Goal: Information Seeking & Learning: Compare options

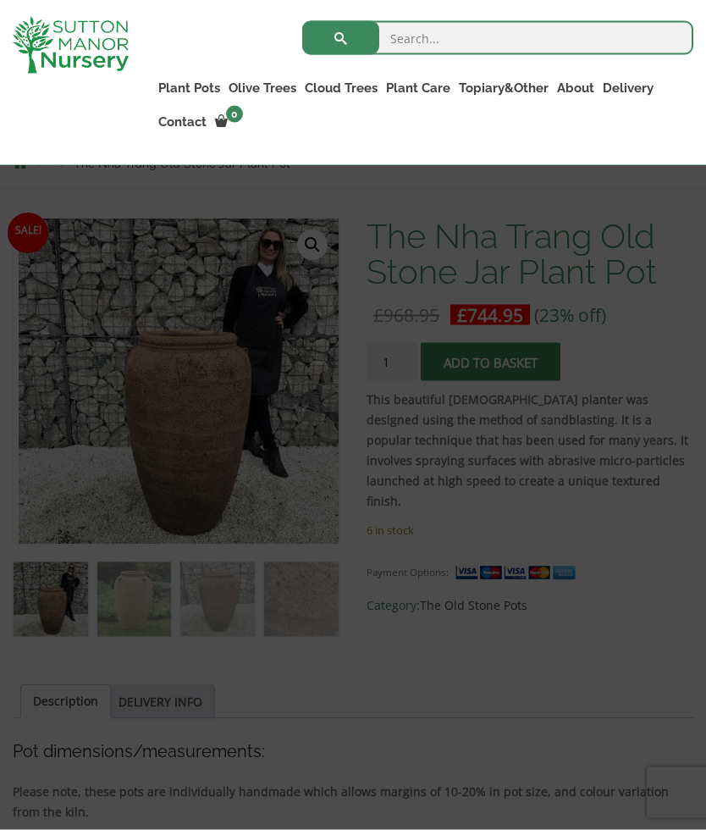
scroll to position [255, 0]
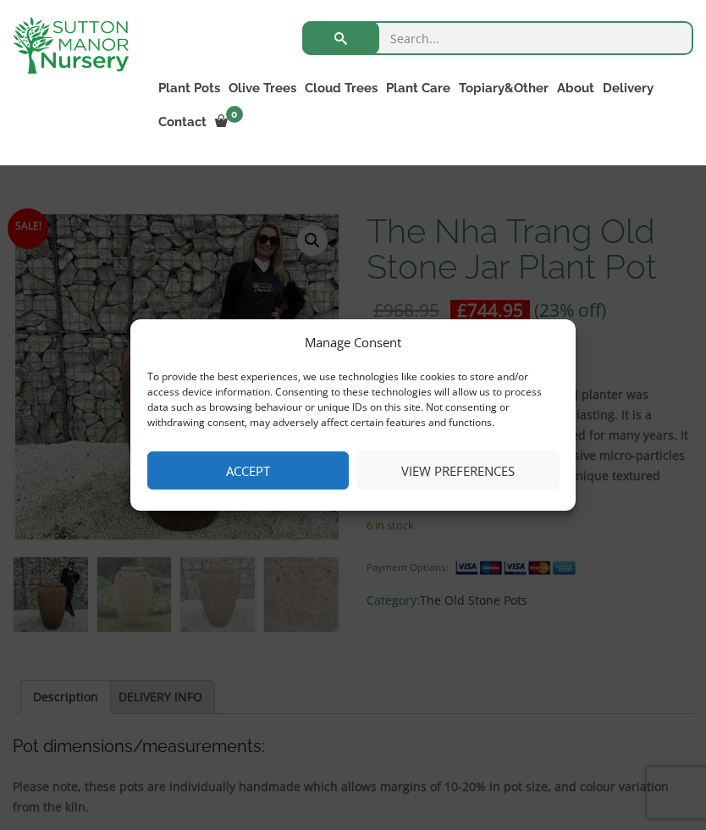
click at [240, 489] on button "Accept" at bounding box center [247, 470] width 201 height 38
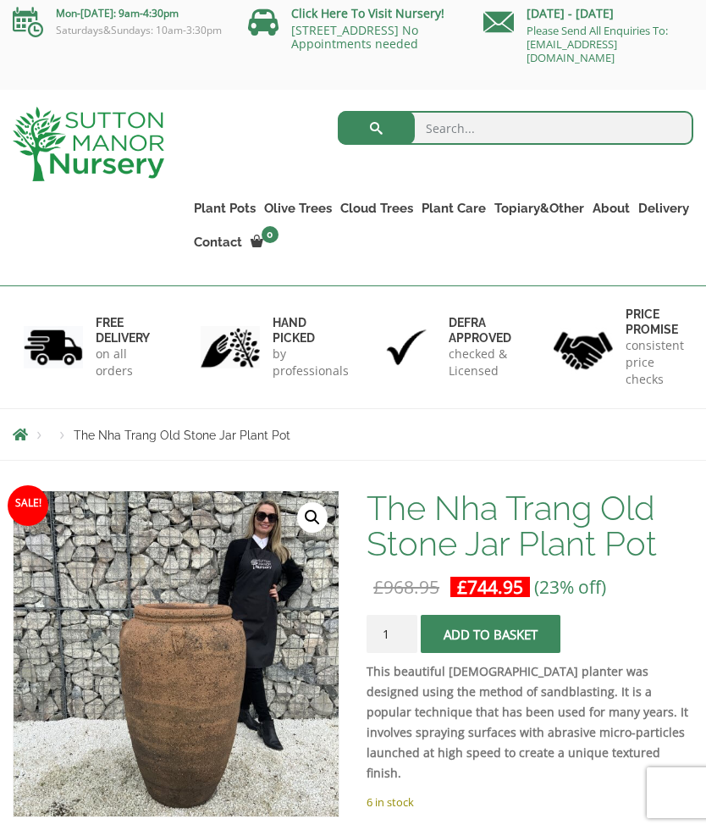
scroll to position [0, 0]
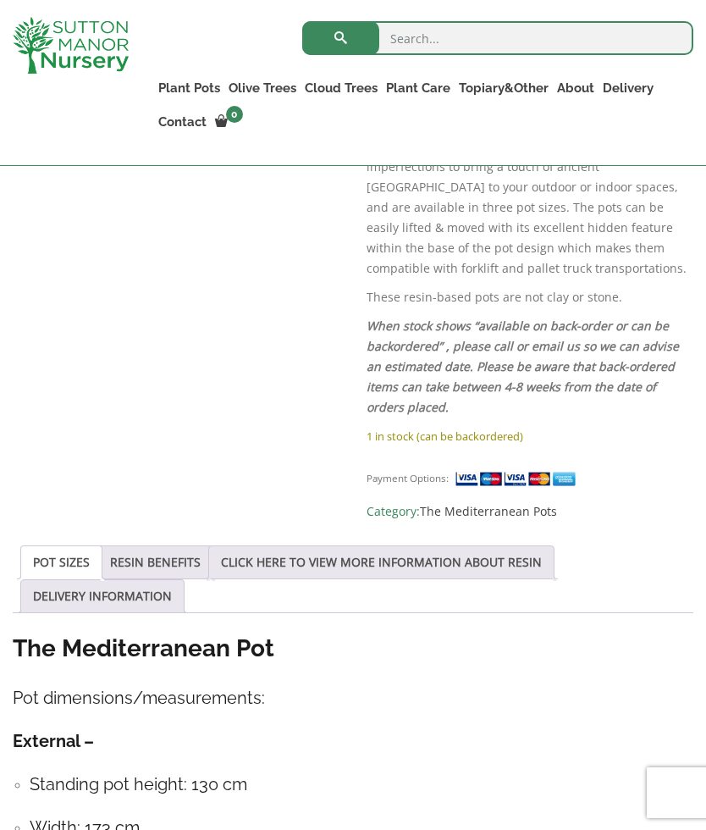
scroll to position [1030, 0]
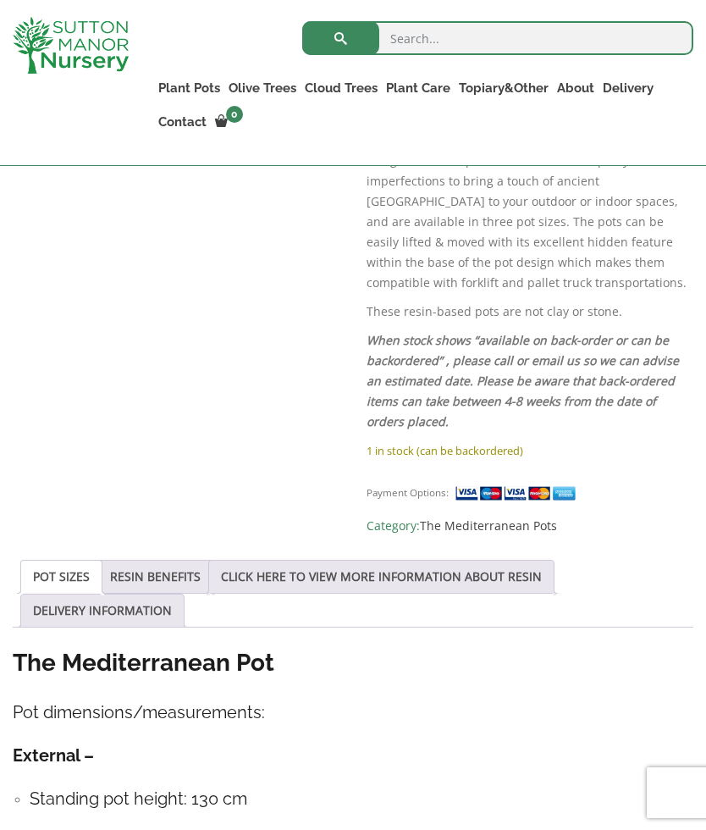
click at [0, 0] on link "Big Bell Pots" at bounding box center [0, 0] width 0 height 0
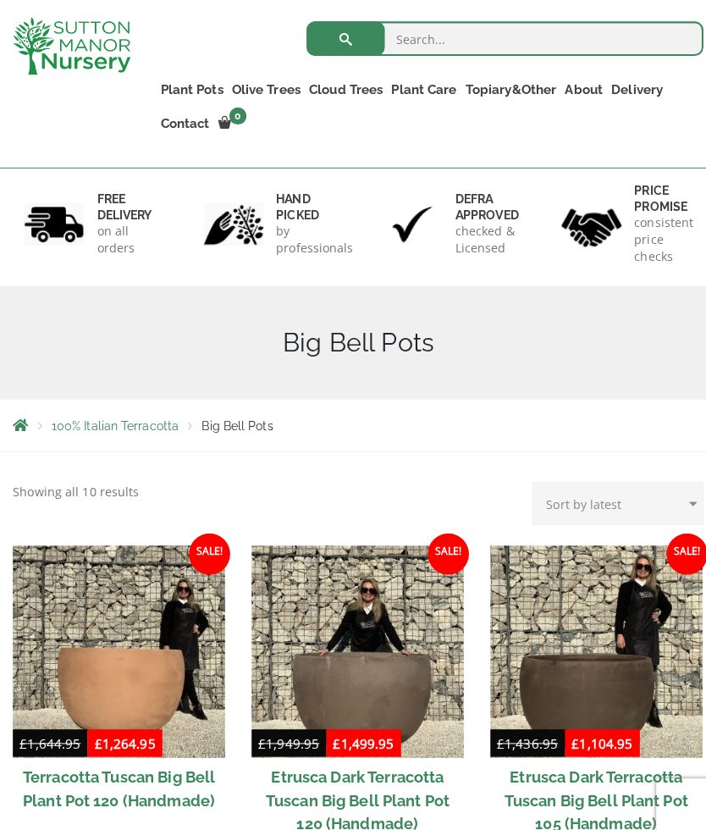
scroll to position [100, 0]
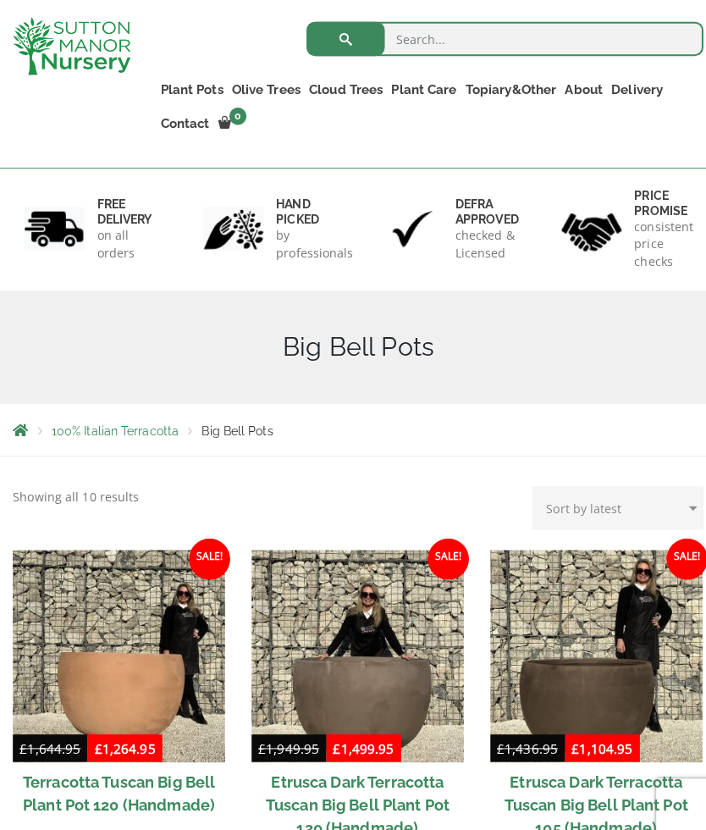
click at [130, 420] on span "100% Italian Terracotta" at bounding box center [113, 424] width 125 height 14
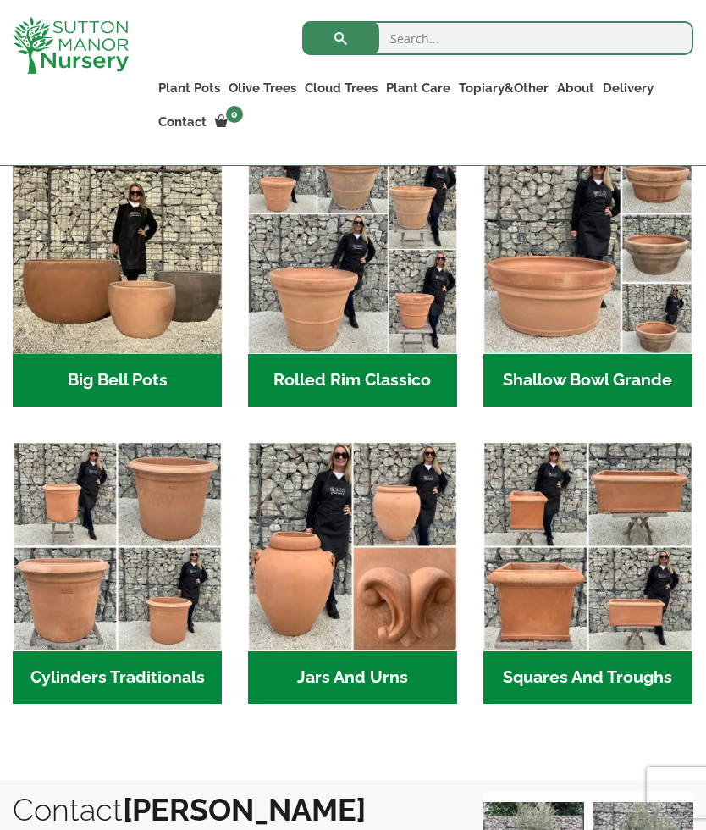
scroll to position [606, 0]
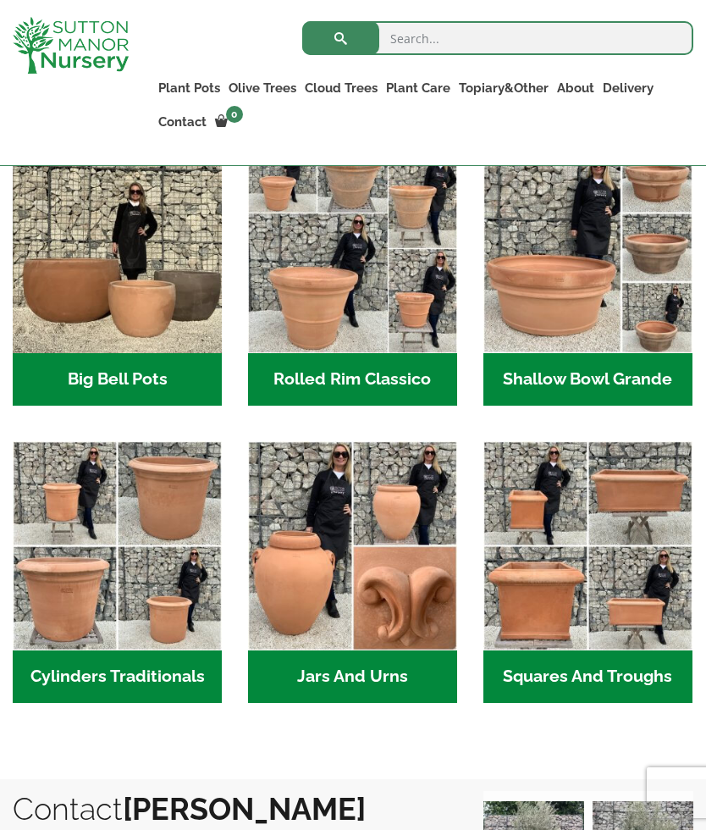
click at [270, 584] on img "Visit product category Jars And Urns" at bounding box center [352, 545] width 209 height 209
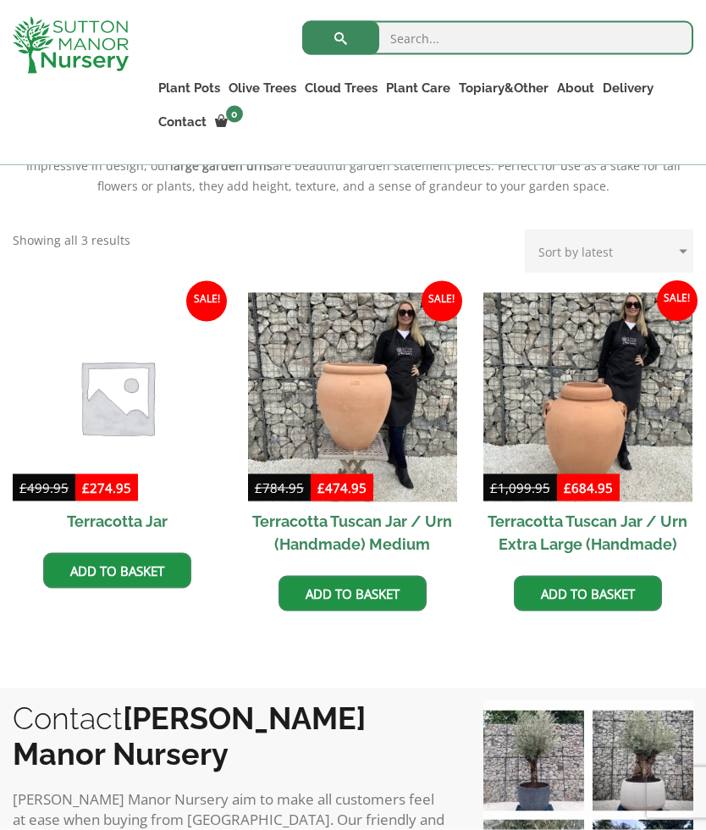
scroll to position [719, 0]
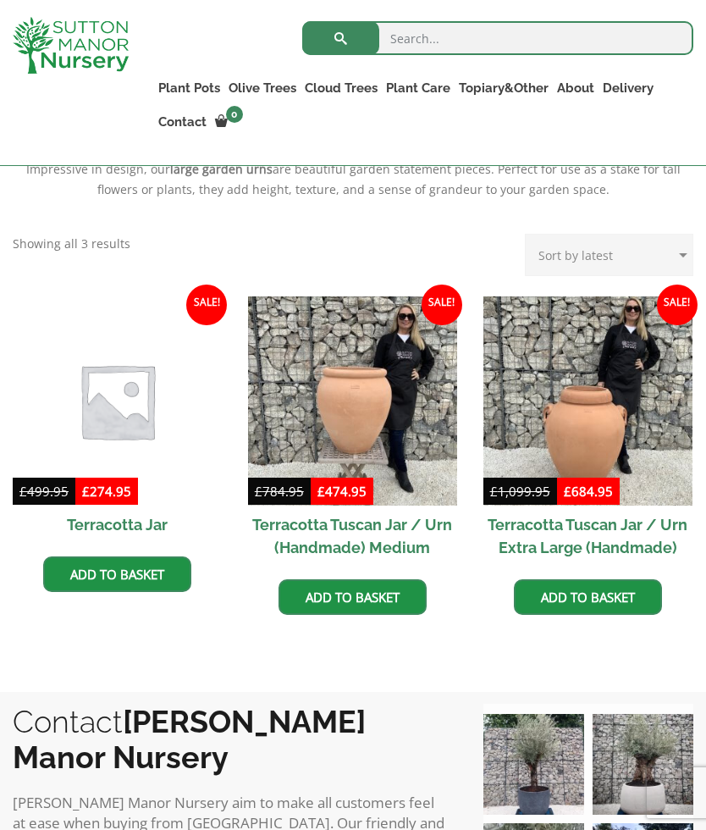
click at [120, 395] on img at bounding box center [117, 400] width 209 height 209
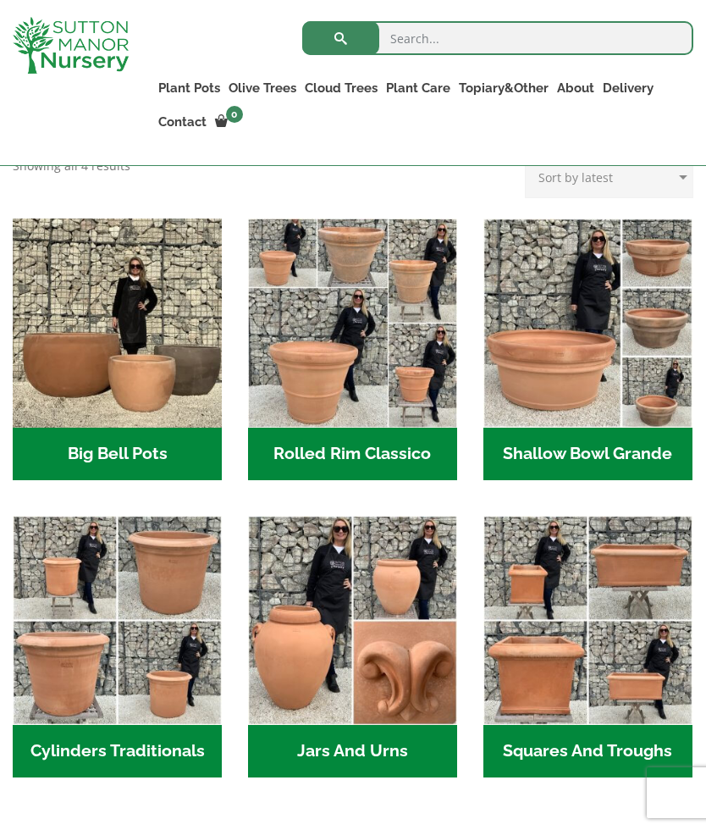
scroll to position [530, 0]
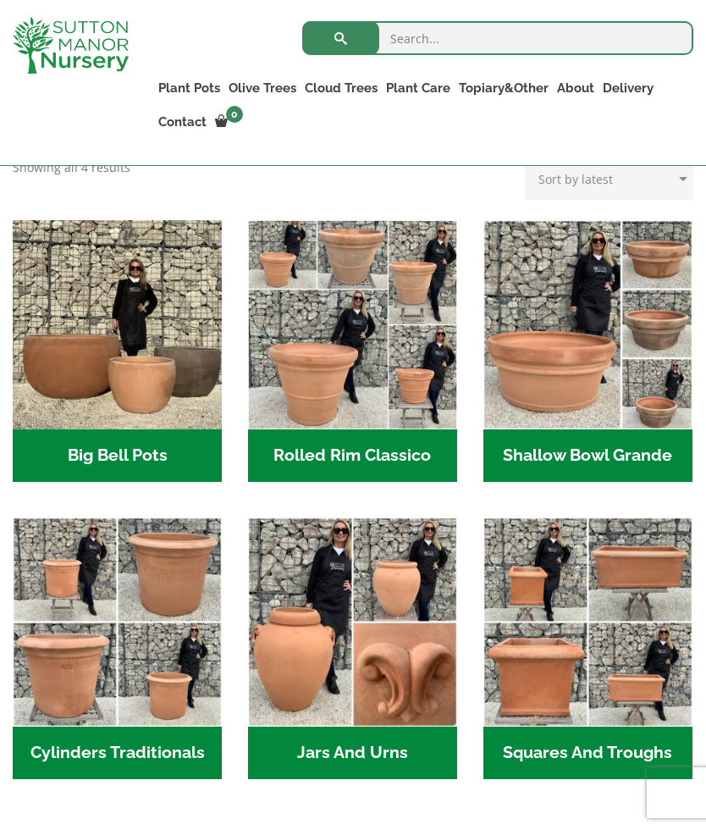
click at [111, 670] on img "Visit product category Cylinders Traditionals" at bounding box center [117, 621] width 209 height 209
click at [0, 0] on link "The Atlantis Pots" at bounding box center [0, 0] width 0 height 0
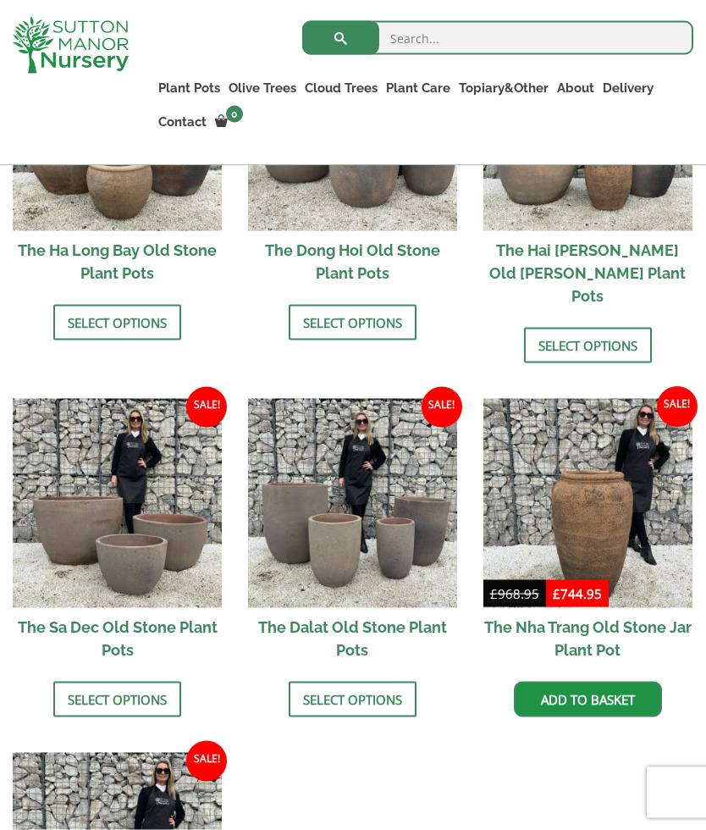
scroll to position [804, 0]
click at [630, 499] on img at bounding box center [587, 502] width 209 height 209
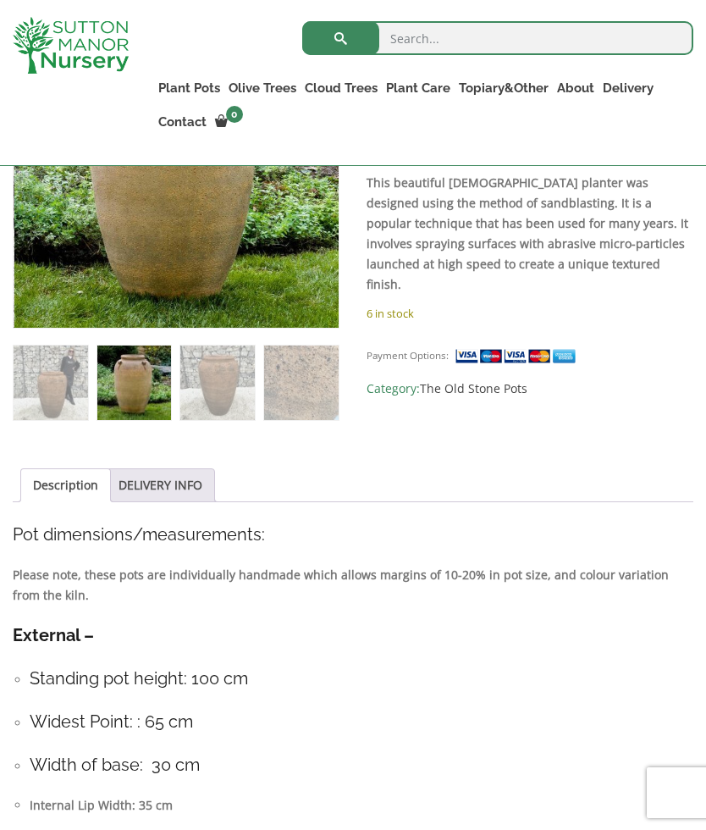
scroll to position [432, 0]
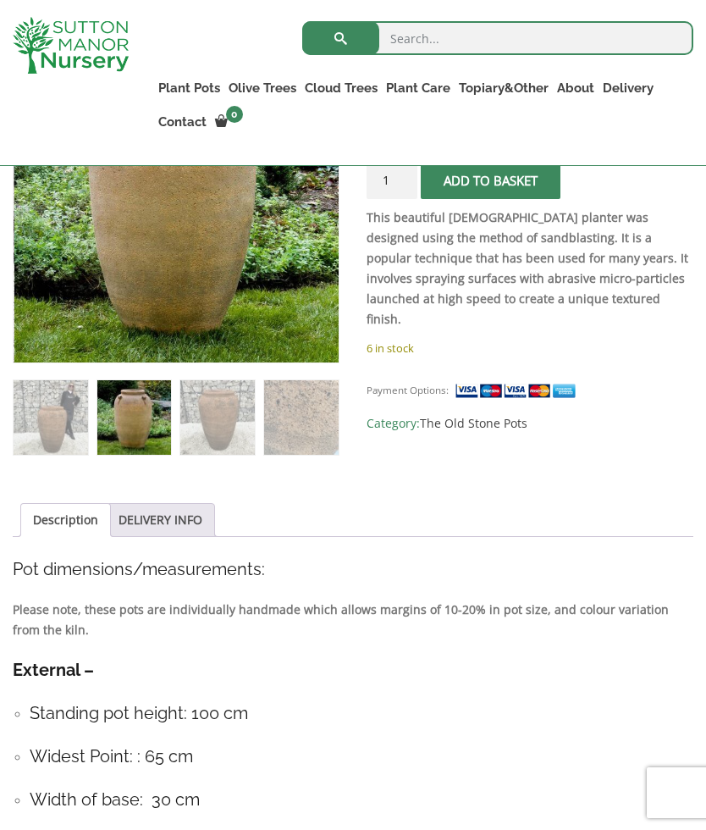
click at [0, 0] on link "Wabi-Sabi" at bounding box center [0, 0] width 0 height 0
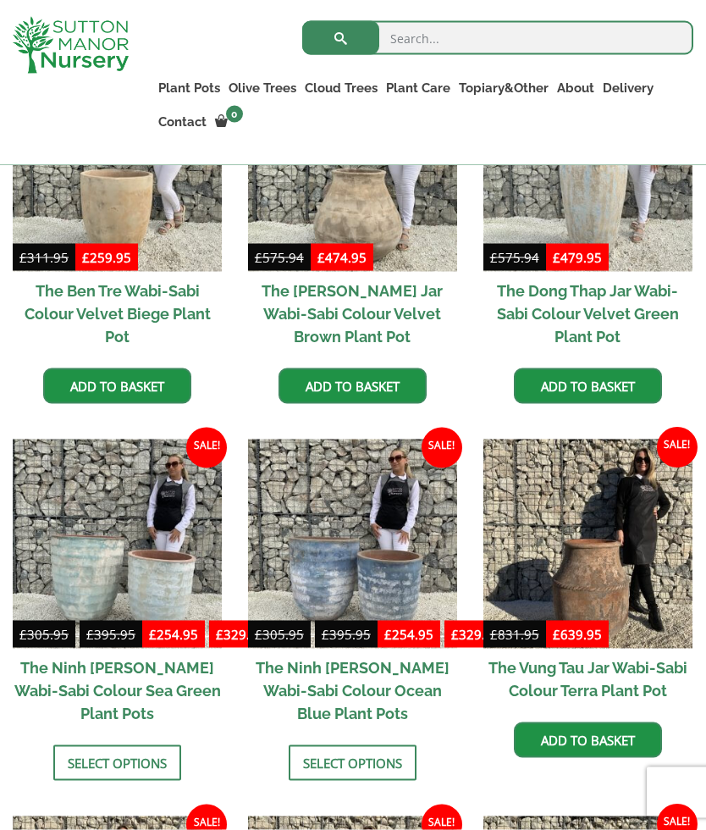
scroll to position [956, 0]
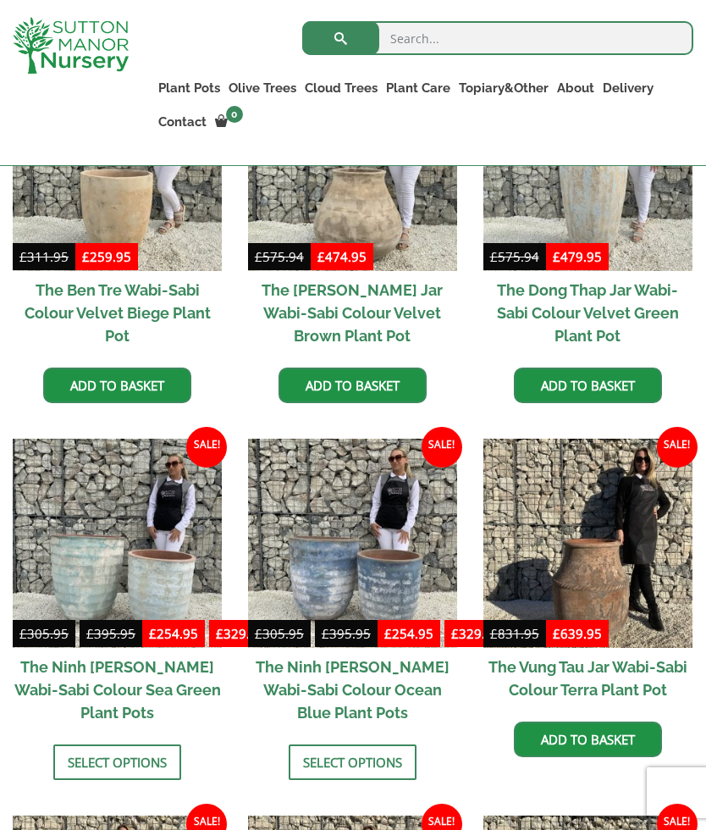
click at [0, 0] on link "Vietnamese Terracotta" at bounding box center [0, 0] width 0 height 0
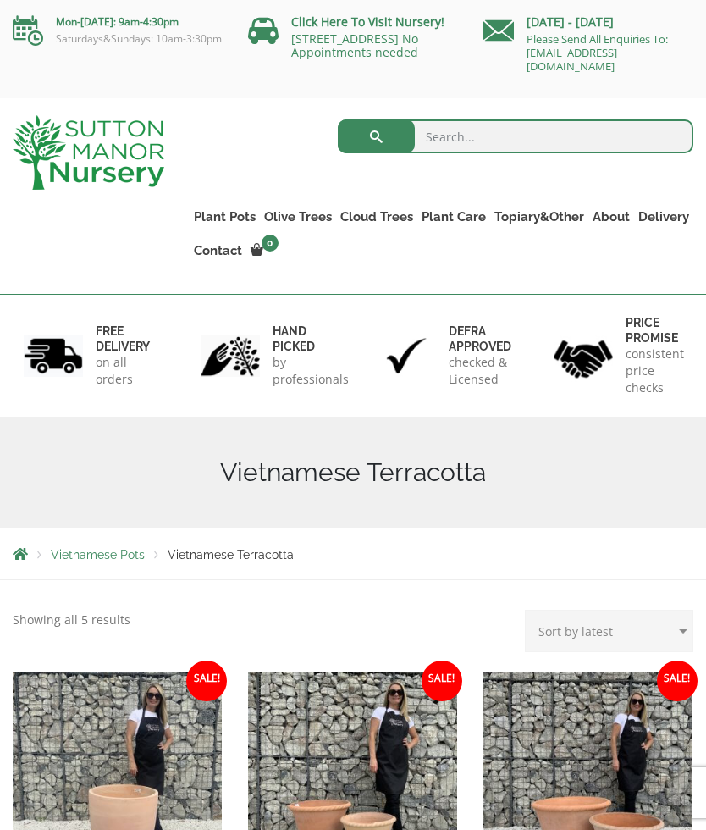
click at [0, 0] on link "The Iron Stone Pots" at bounding box center [0, 0] width 0 height 0
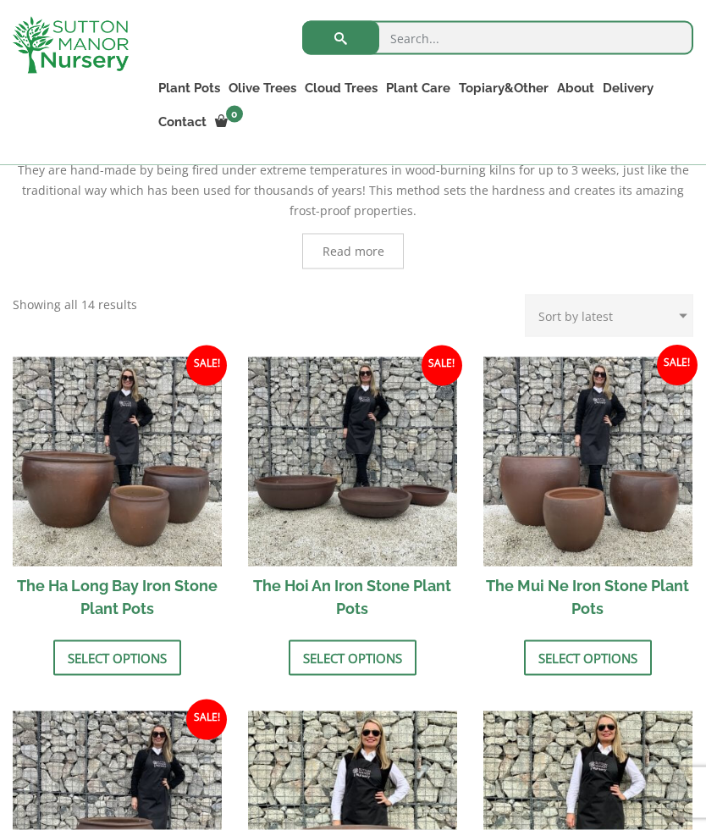
scroll to position [477, 0]
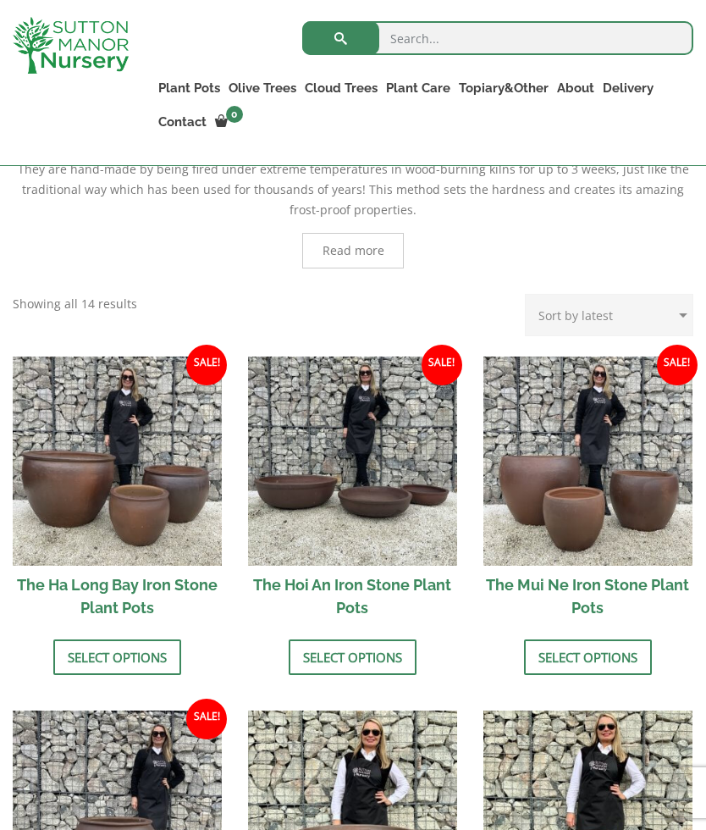
click at [0, 0] on link "Glazed Pots" at bounding box center [0, 0] width 0 height 0
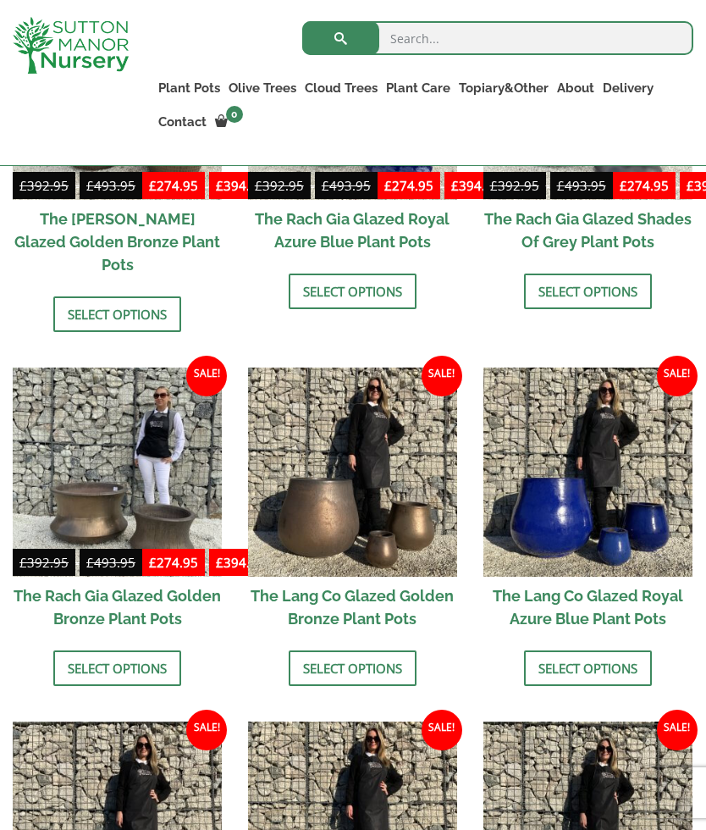
scroll to position [1025, 0]
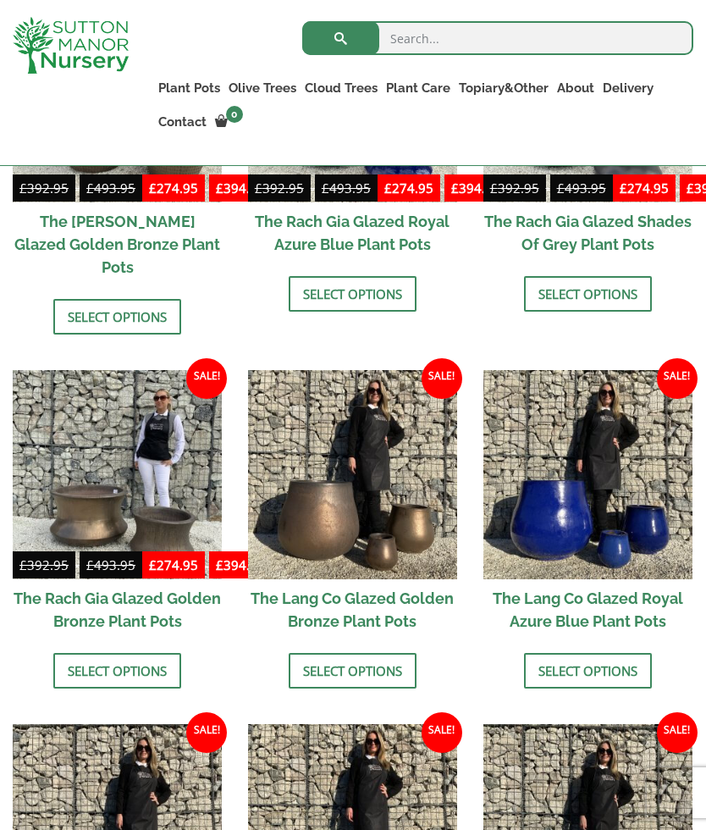
click at [582, 455] on img at bounding box center [587, 474] width 209 height 209
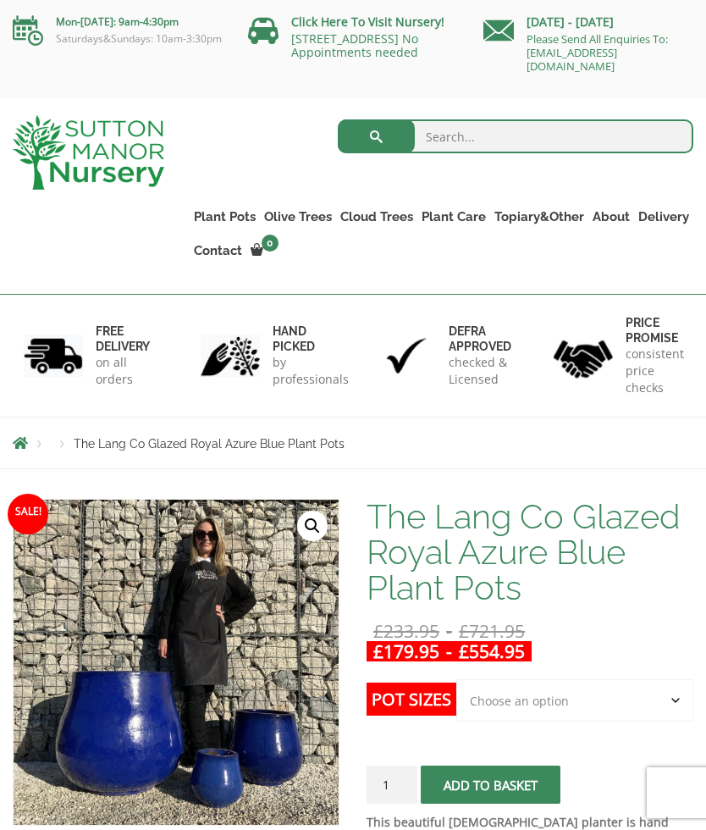
click at [0, 0] on link "Glazed Pots" at bounding box center [0, 0] width 0 height 0
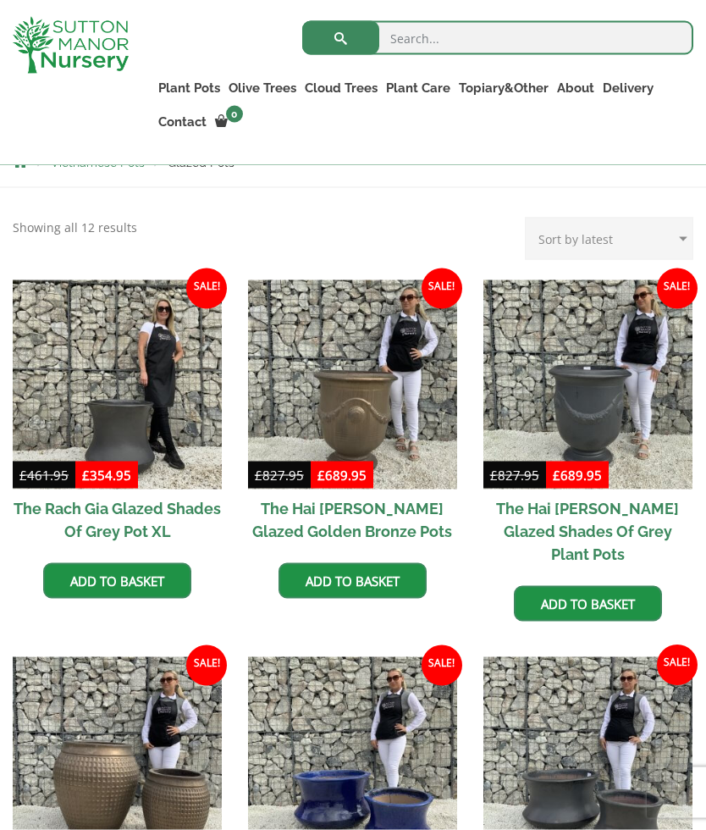
scroll to position [363, 0]
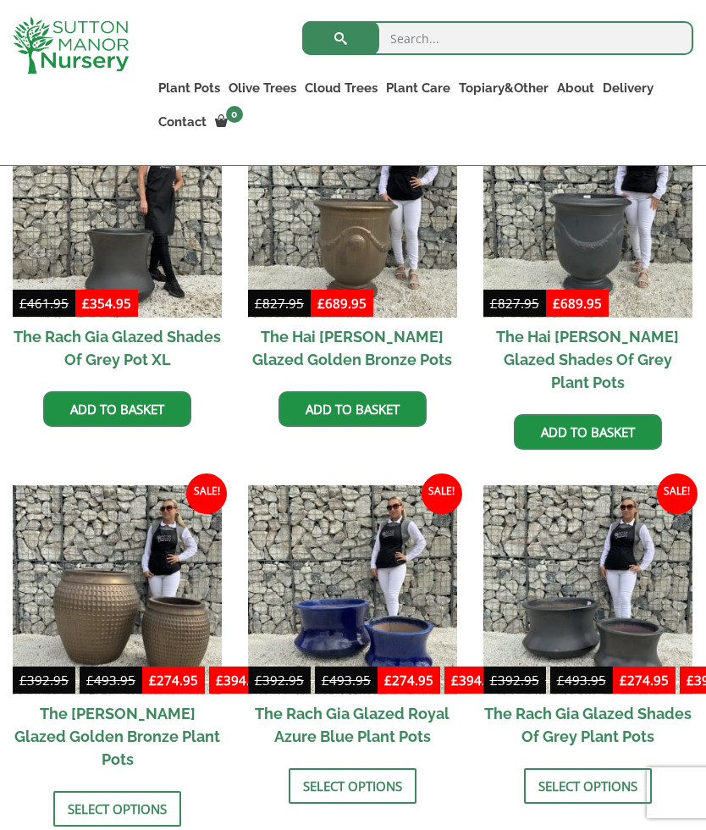
click at [353, 581] on img at bounding box center [352, 589] width 209 height 209
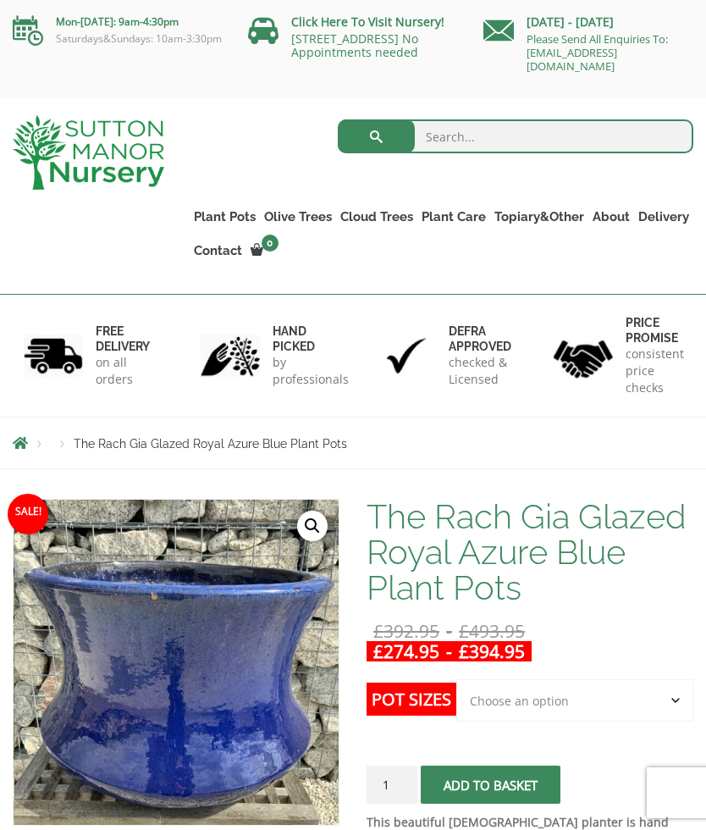
click at [0, 0] on link "Vietnamese Pots" at bounding box center [0, 0] width 0 height 0
